Goal: Complete application form

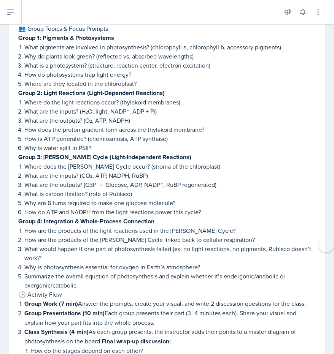
scroll to position [1124, 0]
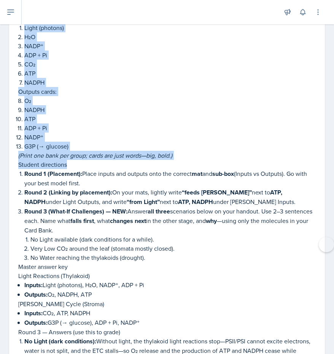
click at [252, 253] on p "No Water reaching the thylakoids (drought)." at bounding box center [172, 257] width 285 height 9
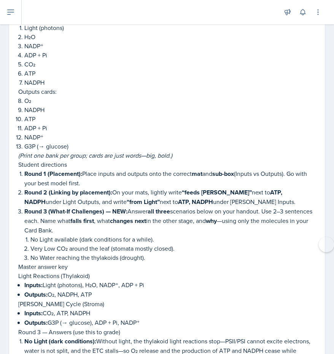
click at [252, 253] on p "No Water reaching the thylakoids (drought)." at bounding box center [172, 257] width 285 height 9
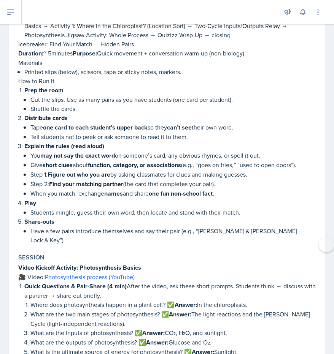
scroll to position [422, 0]
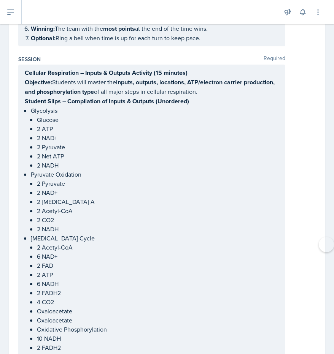
scroll to position [665, 0]
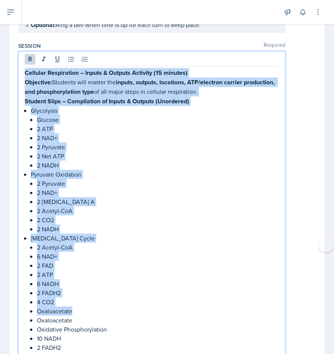
drag, startPoint x: 25, startPoint y: 55, endPoint x: 158, endPoint y: 319, distance: 295.3
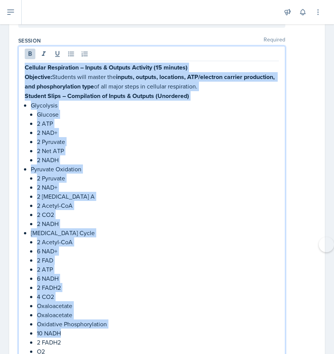
scroll to position [668, 0]
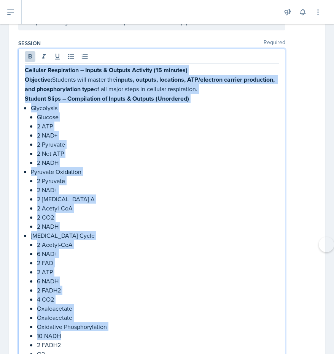
click at [30, 66] on strong "Cellular Respiration – Inputs & Outputs Activity (15 minutes)" at bounding box center [106, 70] width 163 height 9
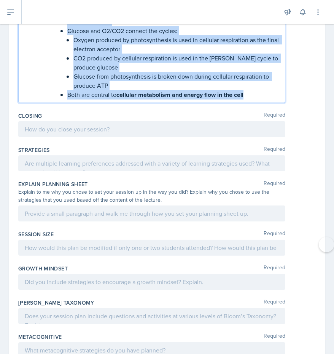
drag, startPoint x: 25, startPoint y: 53, endPoint x: 164, endPoint y: 147, distance: 167.8
copy div "Cellular Respiration – Inputs & Outputs Activity (15 minutes) Objective: Studen…"
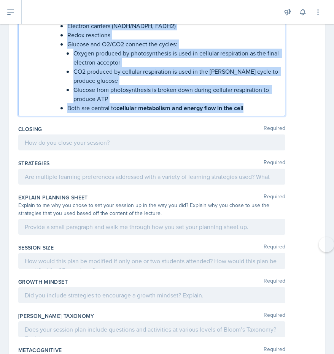
scroll to position [2848, 0]
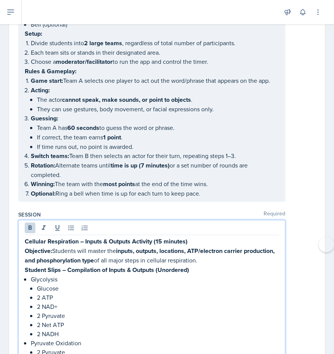
click at [157, 179] on p "Winning: The team with the most points at the end of the time wins." at bounding box center [155, 183] width 248 height 9
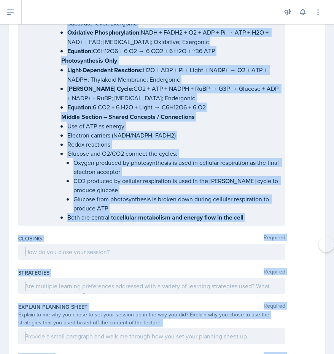
scroll to position [2787, 0]
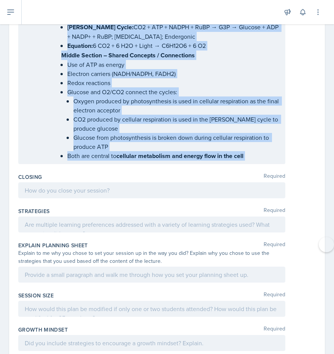
drag, startPoint x: 24, startPoint y: 210, endPoint x: 253, endPoint y: 128, distance: 243.1
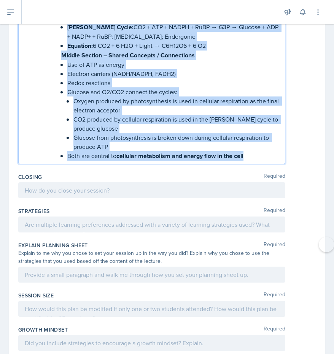
copy div "Cellular Respiration – Inputs & Outputs Activity (15 minutes) Objective: Studen…"
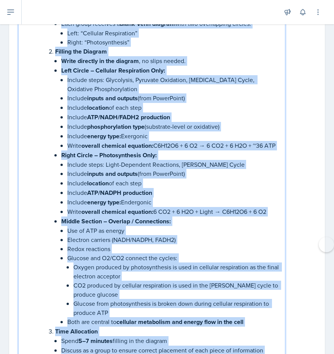
click at [203, 169] on p "Include inputs and outputs (from PowerPoint)" at bounding box center [172, 173] width 211 height 9
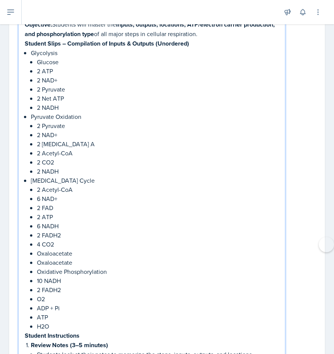
scroll to position [731, 0]
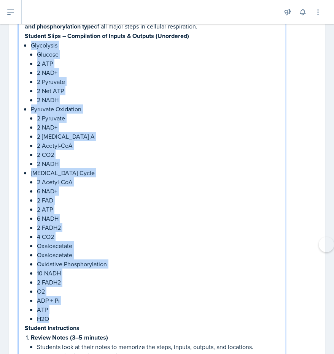
drag, startPoint x: 31, startPoint y: 174, endPoint x: 66, endPoint y: 302, distance: 133.3
click at [66, 302] on ul "Glycolysis Glucose 2 ATP 2 NAD+ 2 Pyruvate 2 Net ATP 2 NADH Pyruvate Oxidation …" at bounding box center [155, 182] width 248 height 283
copy ul "Glycolysis Glucose 2 ATP 2 NAD+ 2 Pyruvate 2 Net ATP 2 NADH Pyruvate Oxidation …"
click at [142, 132] on p "2 Coenzyme A" at bounding box center [158, 136] width 242 height 9
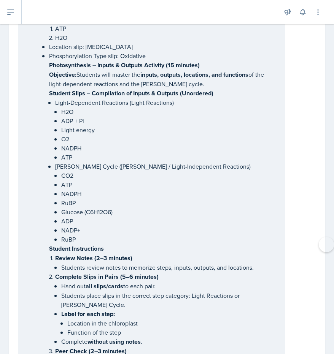
scroll to position [1681, 0]
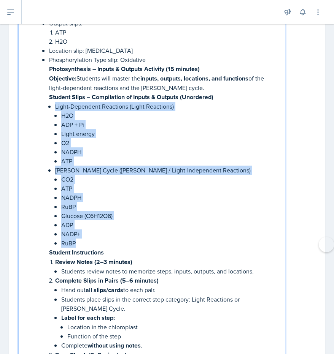
drag, startPoint x: 54, startPoint y: 82, endPoint x: 123, endPoint y: 219, distance: 152.9
copy ul "Light-Dependent Reactions (Light Reactions) H2O ADP + Pi Light energy O2 NADPH …"
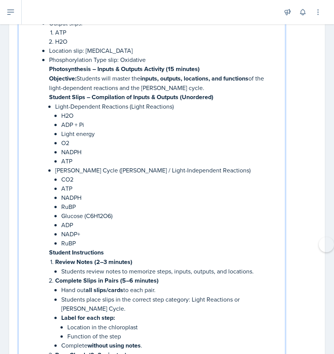
click at [176, 147] on p "NADPH" at bounding box center [169, 151] width 217 height 9
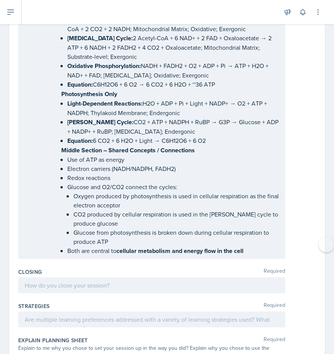
scroll to position [2848, 0]
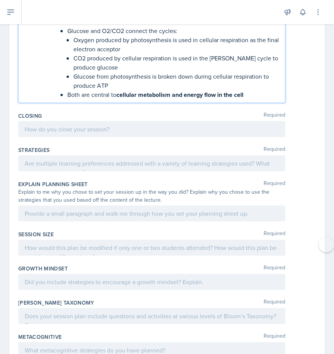
click at [259, 90] on p "Both are central to cellular metabolism and energy flow in the cell" at bounding box center [172, 94] width 211 height 9
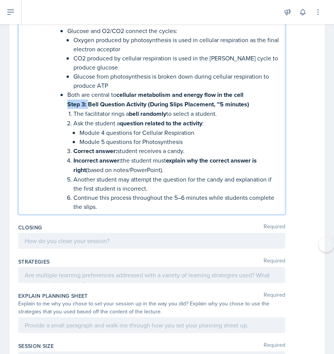
drag, startPoint x: 87, startPoint y: 70, endPoint x: 66, endPoint y: 66, distance: 21.6
click at [66, 66] on li "Facilitator clarifies and highlights correct placement in all sections Facilita…" at bounding box center [169, 6] width 217 height 409
click at [236, 100] on p "Bell Question Activity (During Slips Placement, ~5 minutes)" at bounding box center [172, 104] width 211 height 9
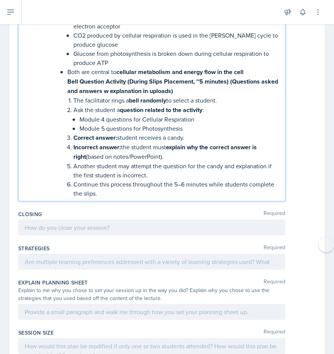
scroll to position [2867, 0]
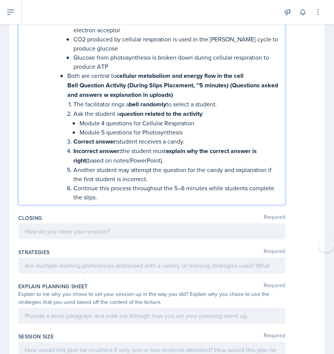
click at [127, 184] on p "Continue this process throughout the 5–6 minutes while students complete the sl…" at bounding box center [175, 193] width 205 height 18
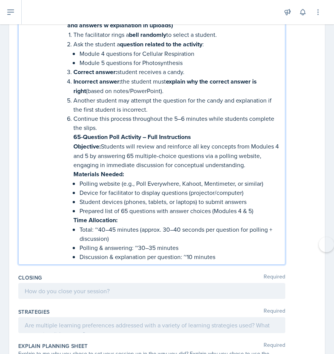
scroll to position [2937, 0]
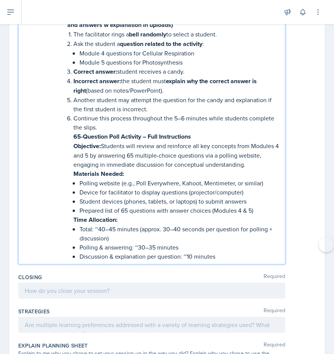
click at [259, 215] on p "Time Allocation:" at bounding box center [175, 219] width 205 height 9
click at [255, 206] on p "Prepared list of 65 questions with answer choices (Modules 4 & 5)" at bounding box center [178, 210] width 199 height 9
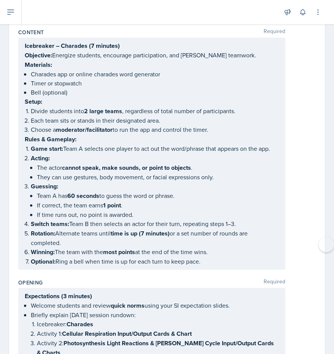
scroll to position [0, 0]
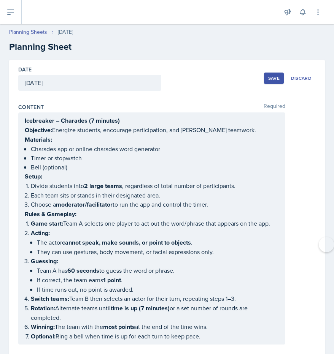
click at [270, 77] on div "Save" at bounding box center [273, 78] width 11 height 6
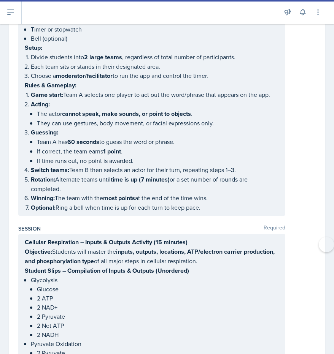
scroll to position [484, 0]
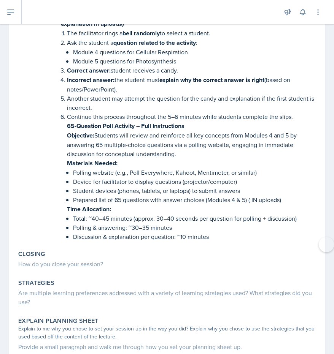
scroll to position [2933, 0]
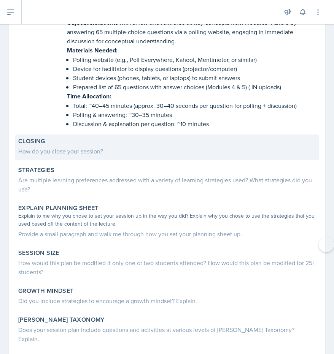
click at [60, 147] on div "How do you close your session?" at bounding box center [166, 151] width 297 height 9
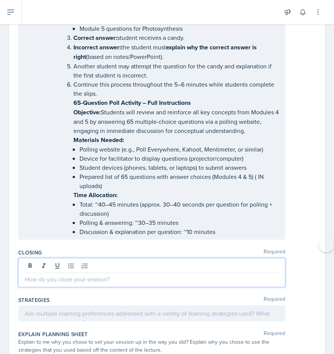
click at [38, 275] on p at bounding box center [152, 279] width 254 height 9
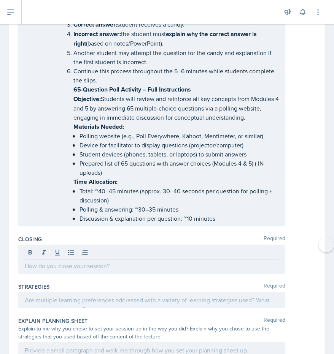
click at [19, 236] on label "Closing" at bounding box center [30, 240] width 24 height 8
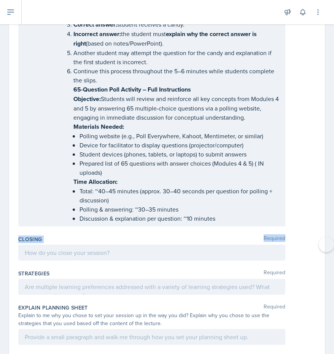
drag, startPoint x: 18, startPoint y: 201, endPoint x: 66, endPoint y: 210, distance: 48.4
click at [66, 233] on div "Closing Required" at bounding box center [166, 250] width 297 height 34
click at [57, 245] on div at bounding box center [151, 253] width 267 height 16
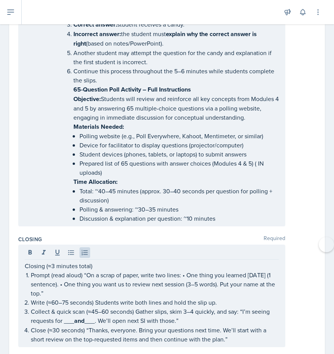
drag, startPoint x: 23, startPoint y: 273, endPoint x: 112, endPoint y: 288, distance: 90.3
click at [112, 288] on div "Closing (≈3 minutes total) Prompt (read aloud) “On a scrap of paper, write two …" at bounding box center [151, 296] width 267 height 103
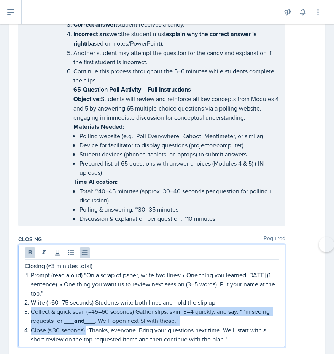
drag, startPoint x: 86, startPoint y: 293, endPoint x: 30, endPoint y: 272, distance: 59.6
click at [31, 272] on ol "Prompt (read aloud) “On a scrap of paper, write two lines: • One thing you lear…" at bounding box center [155, 307] width 248 height 73
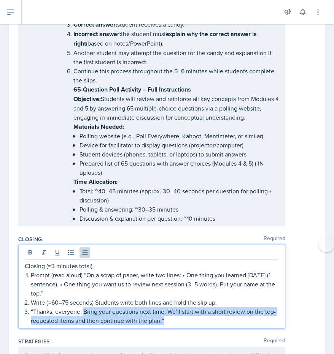
drag, startPoint x: 84, startPoint y: 274, endPoint x: 152, endPoint y: 292, distance: 70.3
click at [152, 292] on div "Closing Required Closing (≈3 minutes total) Prompt (read aloud) “On a scrap of …" at bounding box center [166, 284] width 297 height 102
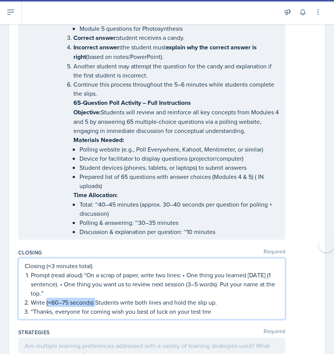
drag, startPoint x: 95, startPoint y: 267, endPoint x: 46, endPoint y: 269, distance: 49.8
click at [46, 298] on p "Write (≈60–75 seconds) Students write both lines and hold the slip up." at bounding box center [155, 302] width 248 height 9
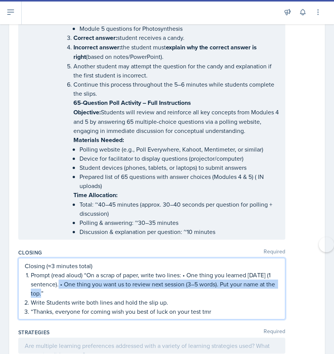
drag, startPoint x: 60, startPoint y: 246, endPoint x: 85, endPoint y: 253, distance: 26.6
click at [85, 271] on p "Prompt (read aloud) “On a scrap of paper, write two lines: • One thing you lear…" at bounding box center [155, 284] width 248 height 27
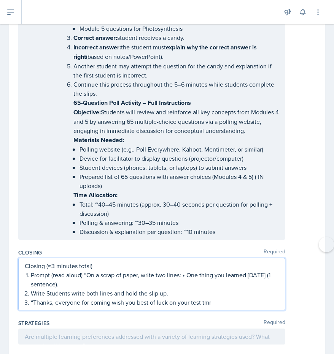
click at [99, 261] on p "Closing (≈3 minutes total)" at bounding box center [152, 265] width 254 height 9
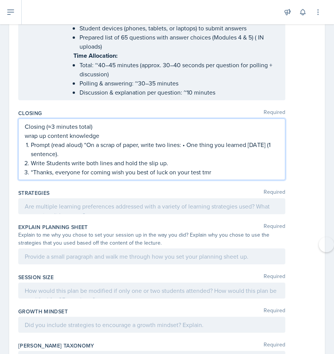
scroll to position [3137, 0]
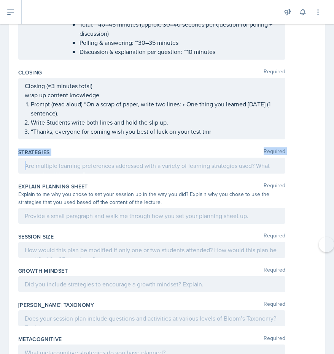
drag, startPoint x: 17, startPoint y: 115, endPoint x: 205, endPoint y: 139, distance: 189.6
copy div "Strategies Required"
click at [182, 161] on p at bounding box center [152, 165] width 254 height 9
click at [0, 0] on div at bounding box center [0, 0] width 0 height 0
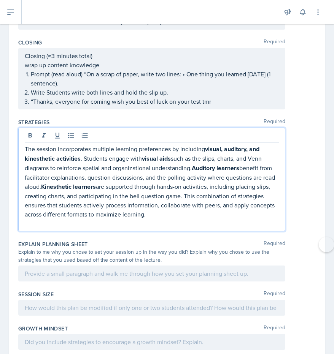
scroll to position [3190, 0]
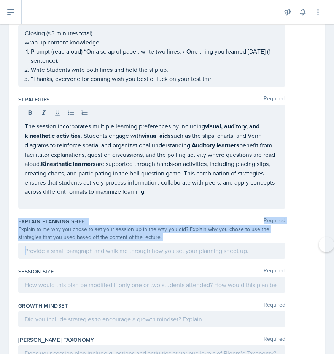
drag, startPoint x: 13, startPoint y: 182, endPoint x: 163, endPoint y: 208, distance: 152.3
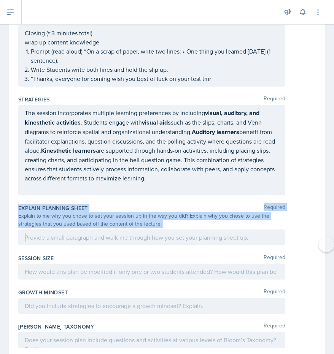
copy div "Explain Planning Sheet Required Explain to me why you chose to set your session…"
click at [68, 233] on p at bounding box center [152, 237] width 254 height 9
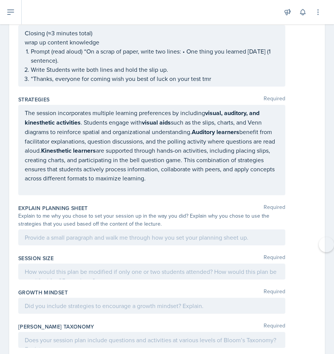
click at [0, 0] on icon at bounding box center [0, 0] width 0 height 0
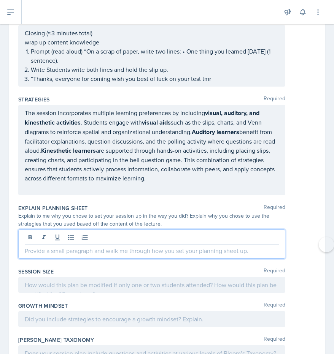
click at [64, 246] on p at bounding box center [152, 250] width 254 height 9
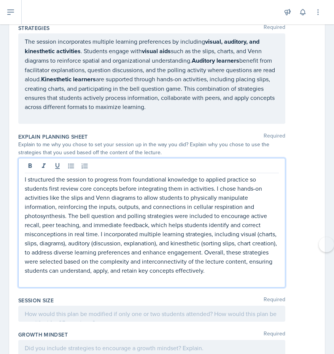
scroll to position [3325, 0]
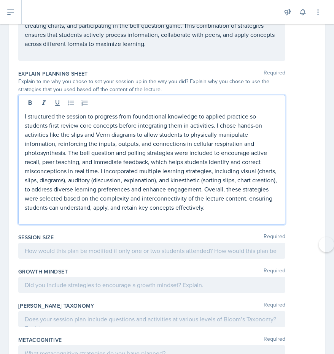
click at [154, 243] on div at bounding box center [151, 251] width 267 height 16
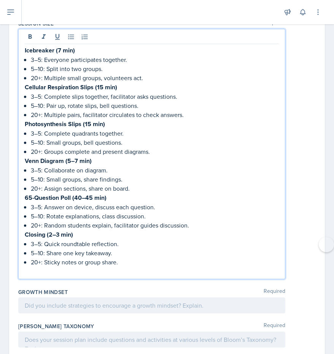
scroll to position [3545, 0]
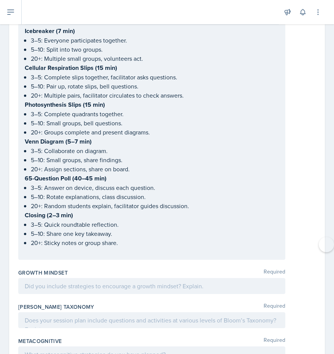
click at [137, 278] on div at bounding box center [151, 286] width 267 height 16
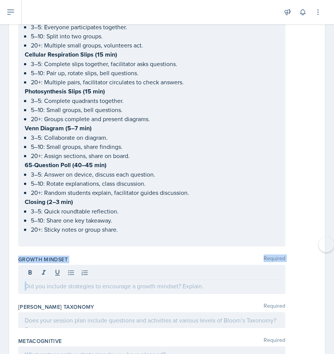
drag, startPoint x: 19, startPoint y: 218, endPoint x: 200, endPoint y: 255, distance: 184.9
click at [200, 255] on div "Growth Mindset Required" at bounding box center [166, 276] width 297 height 47
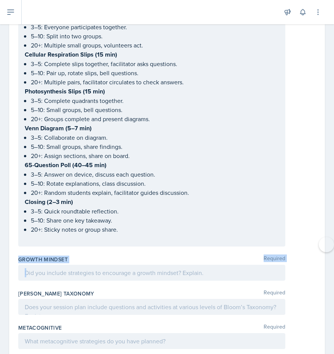
scroll to position [3531, 0]
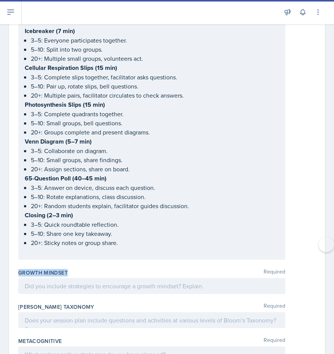
drag, startPoint x: 14, startPoint y: 230, endPoint x: 130, endPoint y: 237, distance: 115.7
copy label "Growth Mindset"
click at [85, 282] on p at bounding box center [152, 286] width 254 height 9
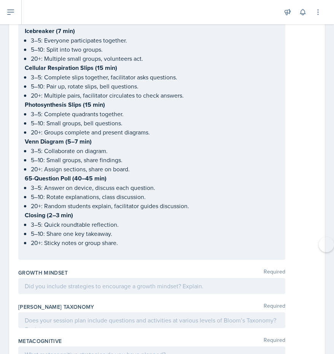
click at [85, 282] on p at bounding box center [152, 286] width 254 height 9
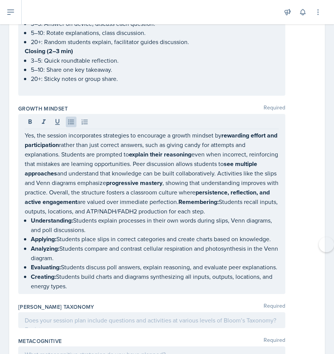
scroll to position [3702, 0]
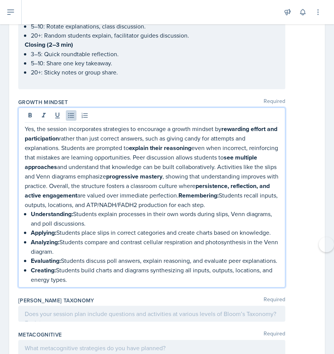
click at [63, 343] on p at bounding box center [152, 347] width 254 height 9
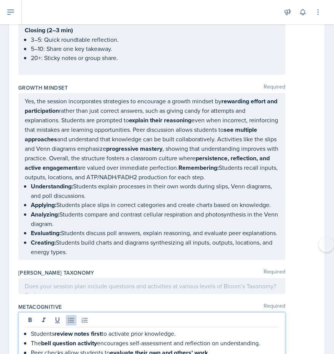
scroll to position [3730, 0]
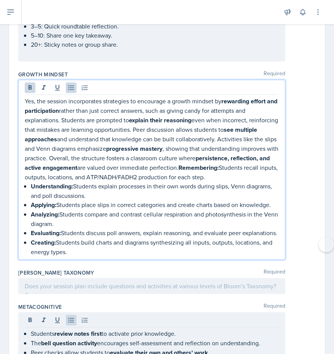
drag, startPoint x: 33, startPoint y: 143, endPoint x: 111, endPoint y: 238, distance: 122.6
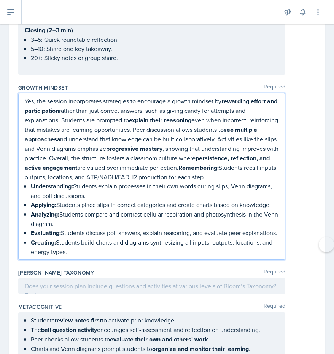
click at [64, 228] on p "Evaluating: Students discuss poll answers, explain reasoning, and evaluate peer…" at bounding box center [155, 232] width 248 height 9
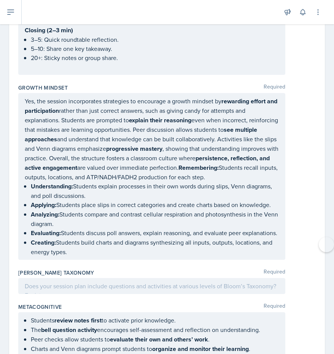
drag, startPoint x: 24, startPoint y: 147, endPoint x: 62, endPoint y: 208, distance: 71.8
click at [62, 208] on div "Yes, the session incorporates strategies to encourage a growth mindset by rewar…" at bounding box center [151, 176] width 267 height 167
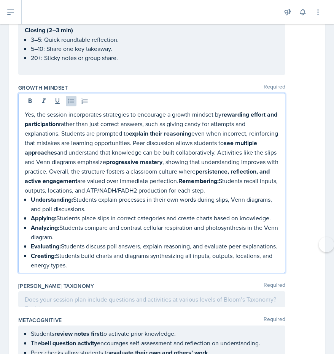
scroll to position [3730, 0]
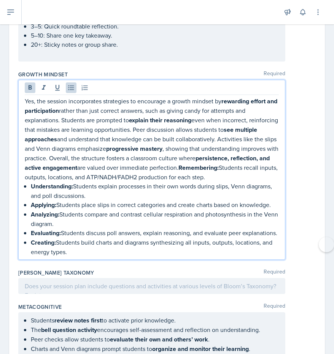
drag, startPoint x: 25, startPoint y: 145, endPoint x: 74, endPoint y: 219, distance: 88.5
click at [74, 219] on ul "Understanding: Students explain processes in their own words during slips, Venn…" at bounding box center [155, 219] width 248 height 75
copy ul "Understanding: Students explain processes in their own words during slips, Venn…"
click at [62, 278] on div at bounding box center [151, 286] width 267 height 16
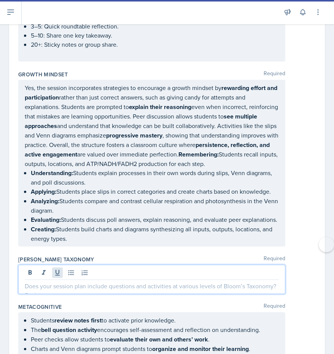
scroll to position [3716, 0]
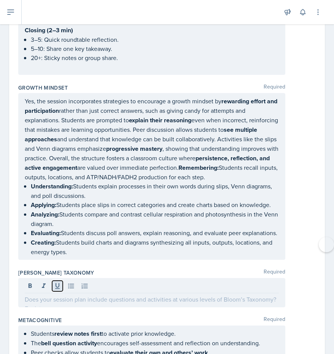
click at [62, 281] on button at bounding box center [57, 286] width 11 height 11
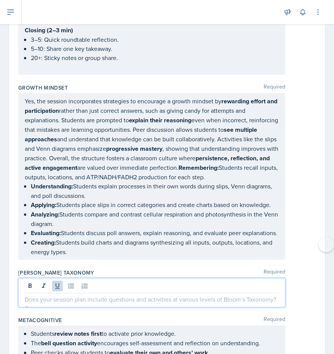
click at [62, 295] on p at bounding box center [152, 299] width 254 height 9
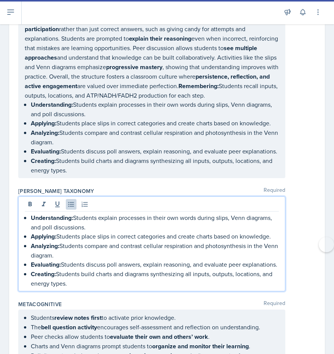
scroll to position [3798, 0]
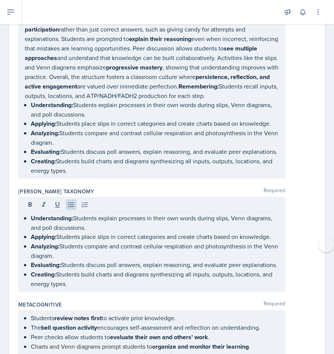
drag, startPoint x: 23, startPoint y: 66, endPoint x: 71, endPoint y: 136, distance: 85.2
click at [71, 136] on div "Yes, the session incorporates strategies to encourage a growth mindset by rewar…" at bounding box center [151, 95] width 267 height 167
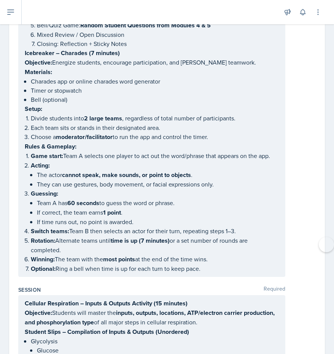
scroll to position [0, 0]
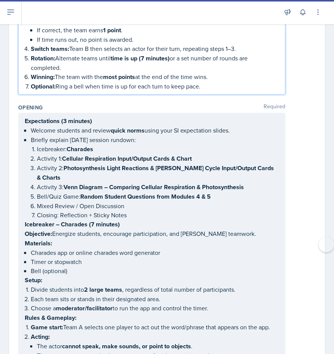
drag, startPoint x: 25, startPoint y: 121, endPoint x: 146, endPoint y: 123, distance: 120.5
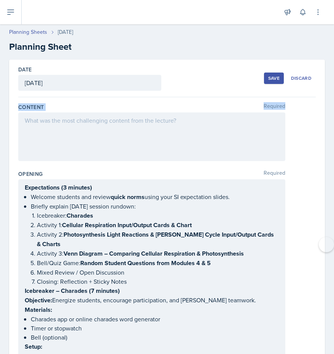
drag, startPoint x: 16, startPoint y: 107, endPoint x: 120, endPoint y: 138, distance: 107.8
click at [196, 151] on div at bounding box center [151, 136] width 267 height 49
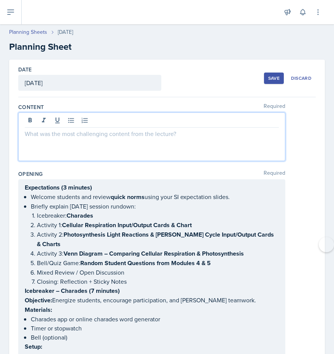
click at [196, 151] on div at bounding box center [151, 136] width 267 height 49
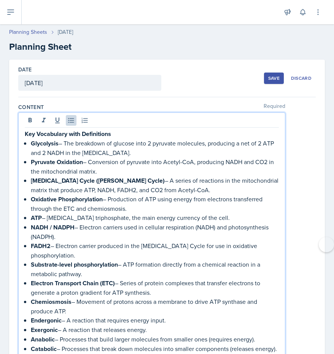
click at [123, 135] on p "Key Vocabulary with Definitions" at bounding box center [152, 133] width 254 height 9
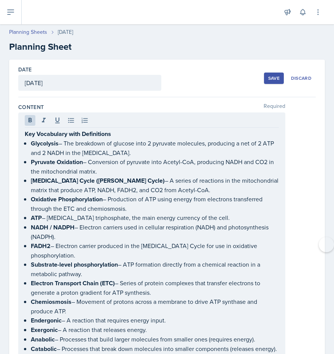
click at [22, 136] on div "Key Vocabulary with Definitions Glycolysis – The breakdown of glucose into 2 py…" at bounding box center [151, 356] width 267 height 488
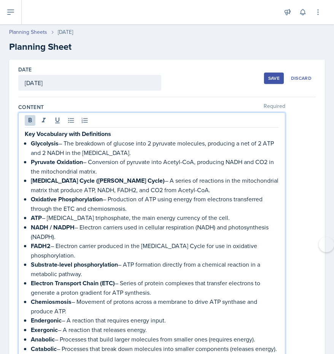
click at [24, 135] on div "Key Vocabulary with Definitions Glycolysis – The breakdown of glucose into 2 py…" at bounding box center [151, 356] width 267 height 488
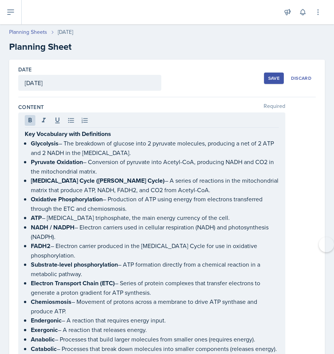
click at [24, 132] on div "Key Vocabulary with Definitions Glycolysis – The breakdown of glucose into 2 py…" at bounding box center [151, 356] width 267 height 488
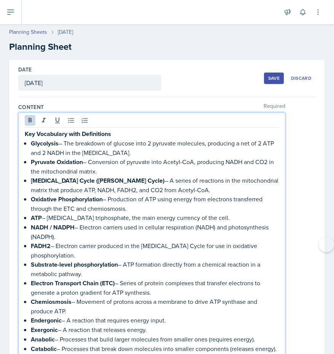
click at [25, 134] on strong "Key Vocabulary with Definitions" at bounding box center [68, 134] width 86 height 9
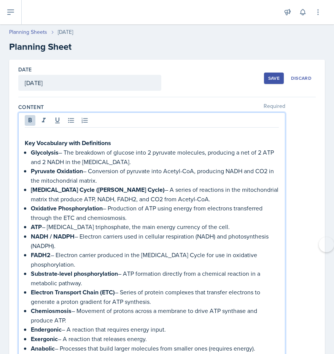
click at [45, 136] on p at bounding box center [152, 133] width 254 height 9
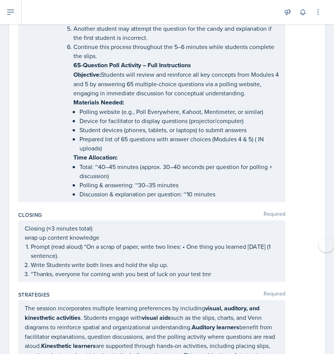
scroll to position [3330, 0]
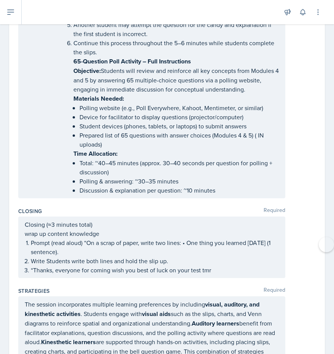
click at [234, 186] on p "Discussion & explanation per question: ~10 minutes" at bounding box center [178, 190] width 199 height 9
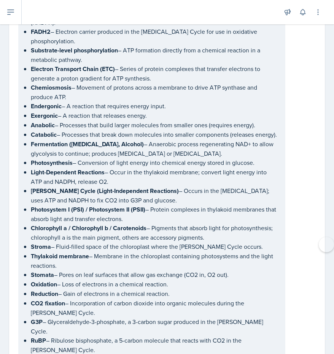
scroll to position [0, 0]
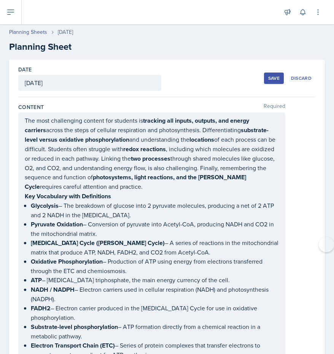
click at [276, 79] on div "Save" at bounding box center [273, 78] width 11 height 6
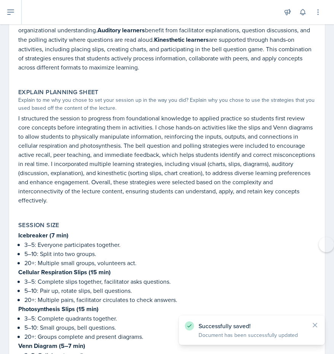
scroll to position [3767, 0]
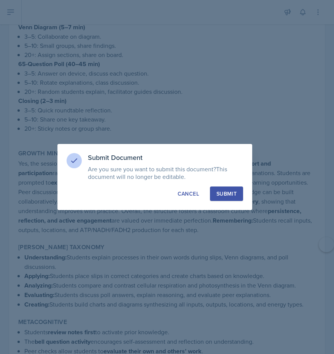
click at [230, 198] on button "Submit" at bounding box center [226, 194] width 33 height 14
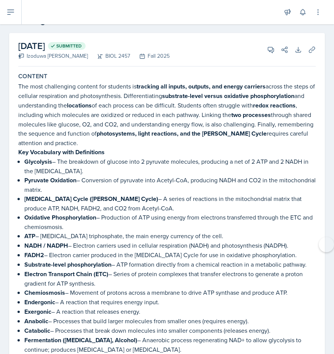
scroll to position [0, 0]
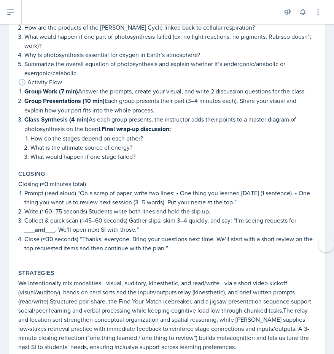
scroll to position [1865, 0]
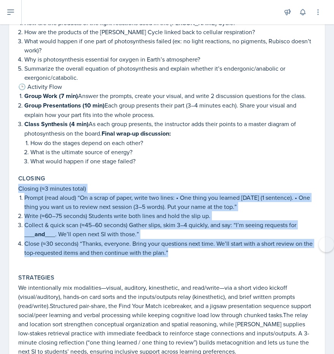
drag, startPoint x: 19, startPoint y: 157, endPoint x: 163, endPoint y: 231, distance: 162.3
click at [164, 231] on div "Closing (≈3 minutes total) Prompt (read aloud) “On a scrap of paper, write two …" at bounding box center [166, 224] width 297 height 81
copy div "Closing (≈3 minutes total) Prompt (read aloud) “On a scrap of paper, write two …"
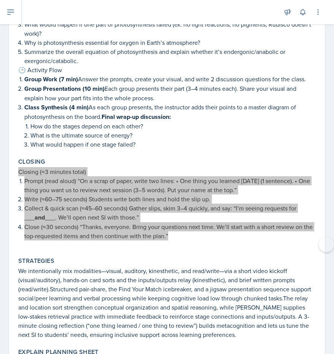
scroll to position [1674, 0]
